Goal: Task Accomplishment & Management: Use online tool/utility

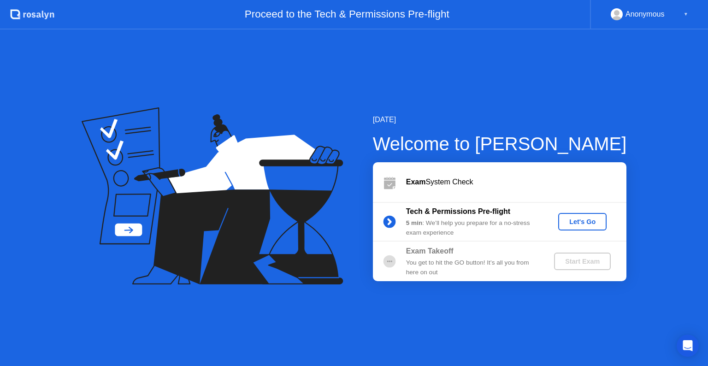
click at [583, 221] on div "Let's Go" at bounding box center [582, 221] width 41 height 7
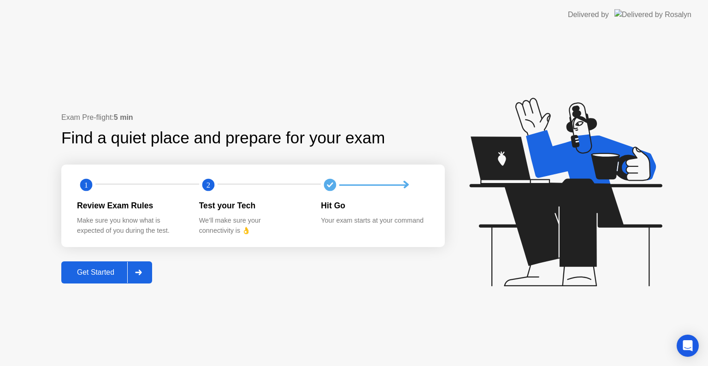
click at [101, 266] on button "Get Started" at bounding box center [106, 272] width 91 height 22
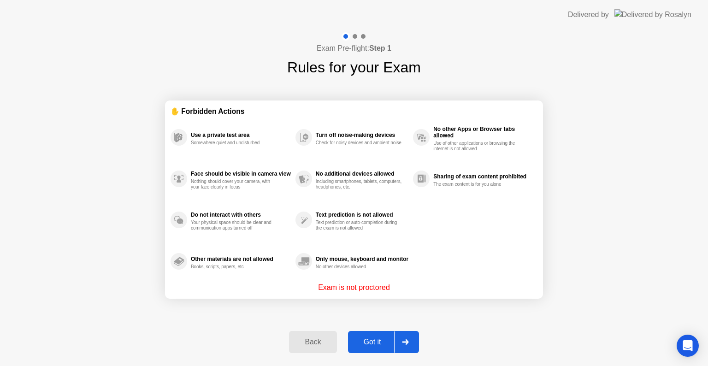
click at [377, 338] on div "Got it" at bounding box center [372, 342] width 43 height 8
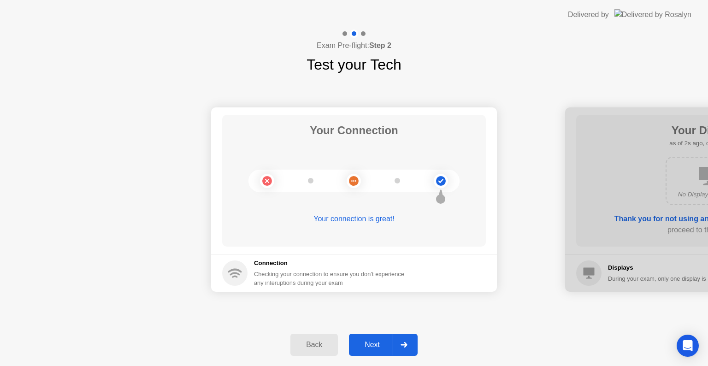
click at [375, 341] on div "Next" at bounding box center [372, 345] width 41 height 8
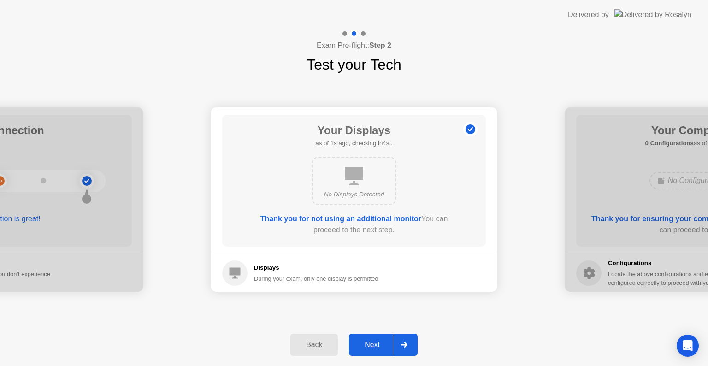
click at [375, 341] on div "Next" at bounding box center [372, 345] width 41 height 8
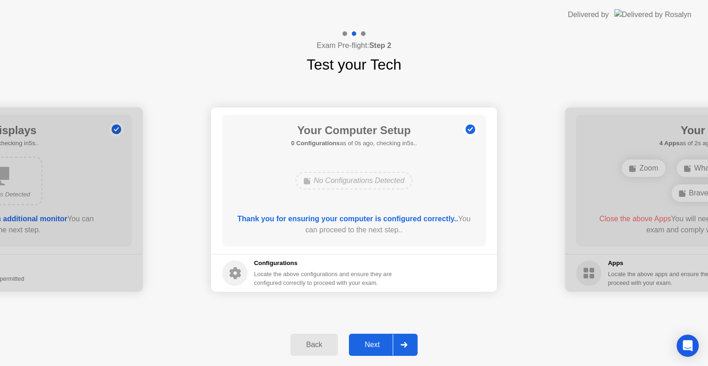
click at [375, 341] on div "Next" at bounding box center [372, 345] width 41 height 8
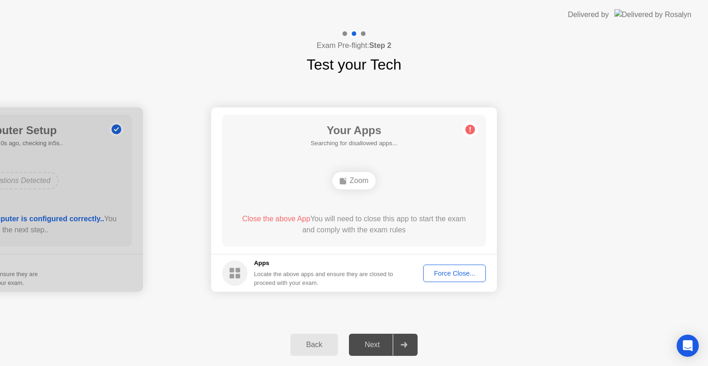
click at [444, 315] on div "Your Connection Your connection is great! Connection Checking your connection t…" at bounding box center [354, 200] width 708 height 248
click at [457, 272] on div "Force Close..." at bounding box center [454, 273] width 56 height 7
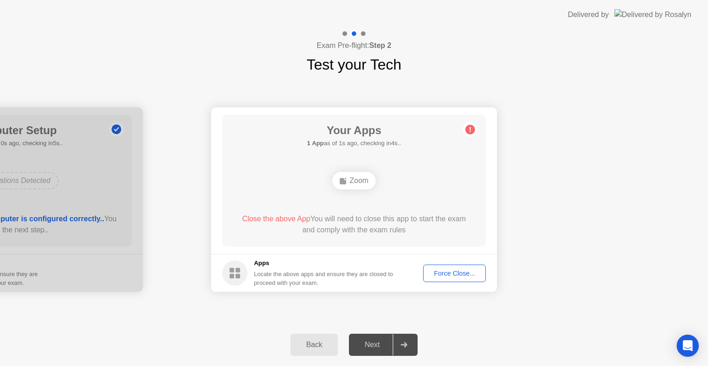
click at [439, 178] on div "Zoom" at bounding box center [353, 180] width 211 height 25
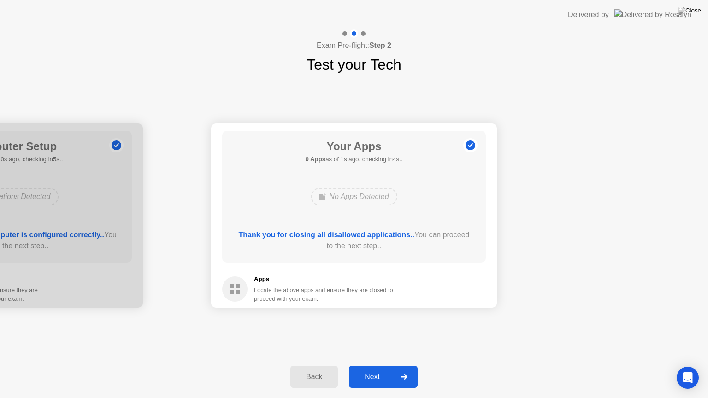
click at [377, 365] on button "Next" at bounding box center [383, 377] width 69 height 22
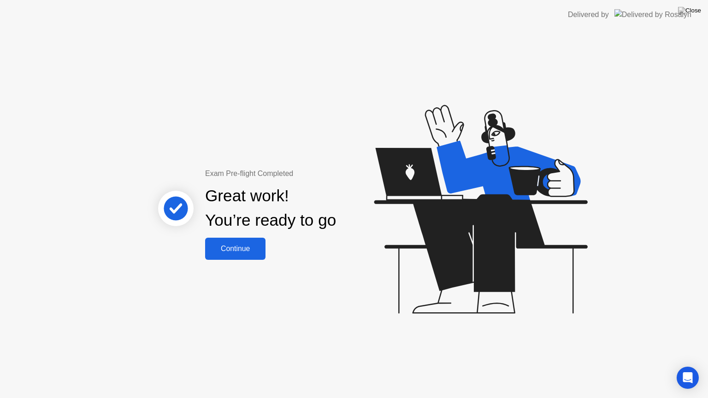
click at [239, 252] on div "Continue" at bounding box center [235, 249] width 55 height 8
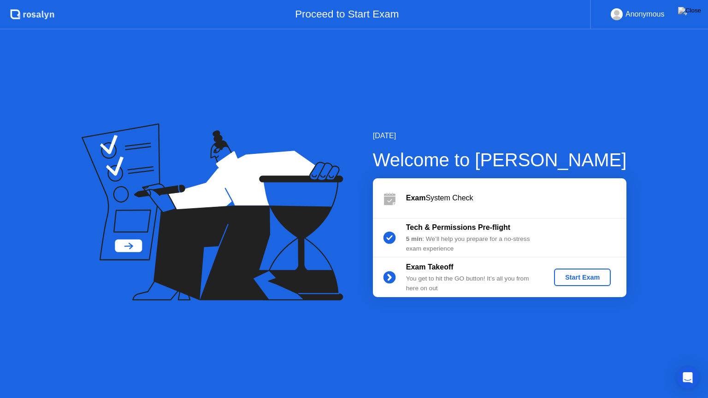
click at [581, 303] on div "[DATE] Welcome to [PERSON_NAME] Exam System Check Tech & Permissions Pre-flight…" at bounding box center [354, 213] width 708 height 369
click at [505, 316] on div "[DATE] Welcome to [PERSON_NAME] Exam System Check Tech & Permissions Pre-flight…" at bounding box center [354, 213] width 708 height 369
click at [707, 365] on div "[DATE] Welcome to [PERSON_NAME] Exam System Check Tech & Permissions Pre-flight…" at bounding box center [354, 213] width 708 height 369
click at [267, 253] on icon at bounding box center [213, 212] width 262 height 177
click at [331, 65] on div "[DATE] Welcome to [PERSON_NAME] Exam System Check Tech & Permissions Pre-flight…" at bounding box center [354, 213] width 708 height 369
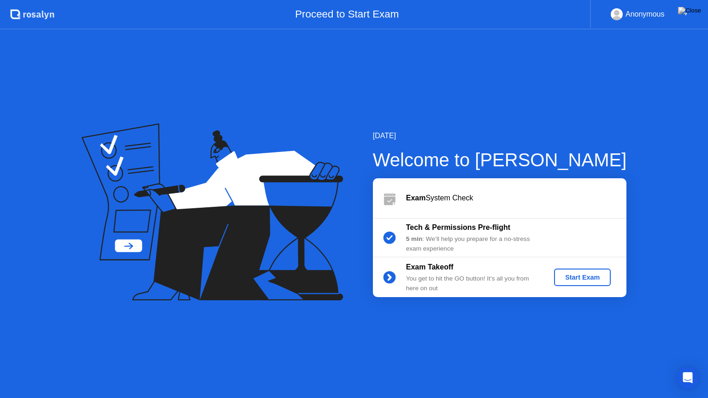
click at [331, 65] on div "[DATE] Welcome to [PERSON_NAME] Exam System Check Tech & Permissions Pre-flight…" at bounding box center [354, 213] width 708 height 369
click at [332, 130] on icon at bounding box center [213, 212] width 262 height 177
click at [555, 233] on div "Tech & Permissions Pre-flight 5 min : We’ll help you prepare for a no-stress ex…" at bounding box center [499, 238] width 253 height 40
click at [583, 274] on div "Start Exam" at bounding box center [582, 277] width 49 height 7
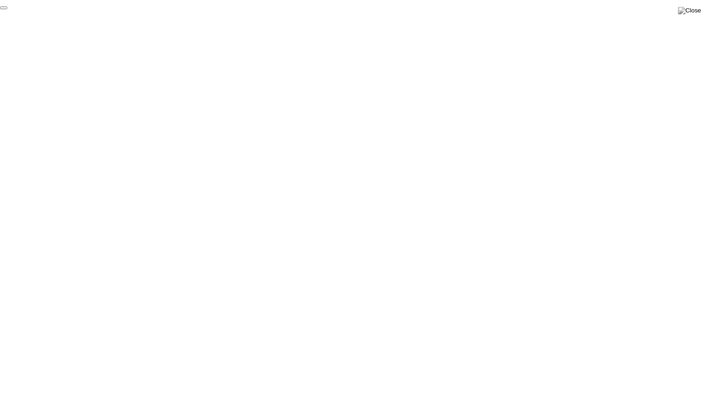
click div "End Proctoring Session"
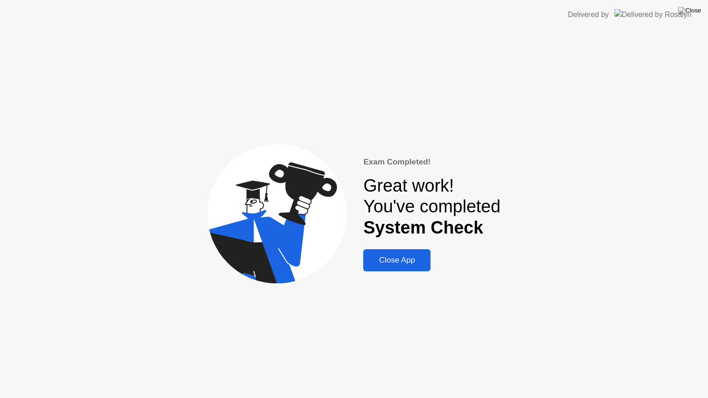
click at [395, 264] on div "Close App" at bounding box center [397, 260] width 62 height 9
